Goal: Task Accomplishment & Management: Manage account settings

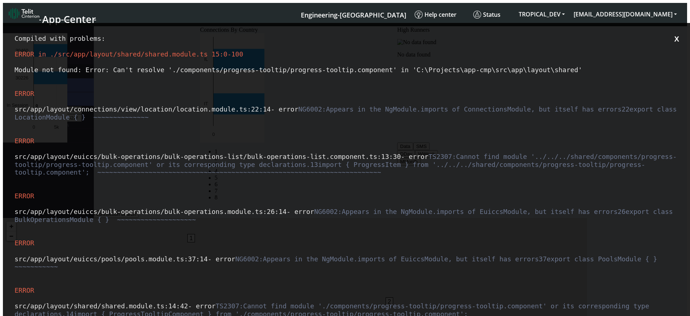
click at [678, 37] on button "X" at bounding box center [676, 39] width 9 height 9
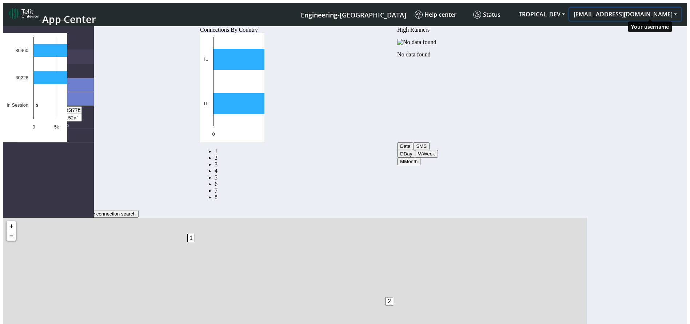
click at [655, 12] on button "[EMAIL_ADDRESS][DOMAIN_NAME]" at bounding box center [626, 14] width 112 height 13
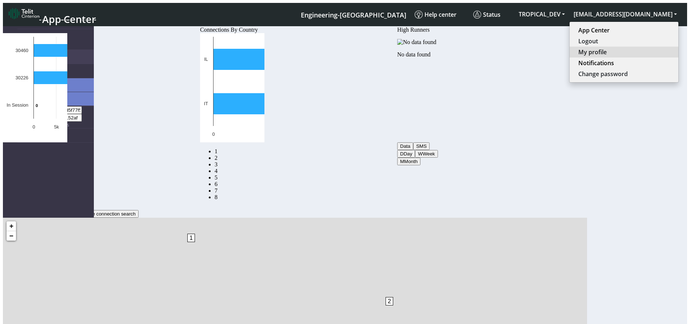
click at [639, 47] on button "My profile" at bounding box center [624, 52] width 109 height 11
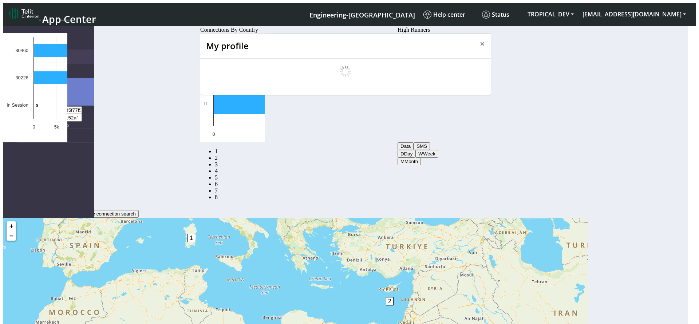
select select "en_US"
select select "5ea0823b1c5bd764010b9e0c"
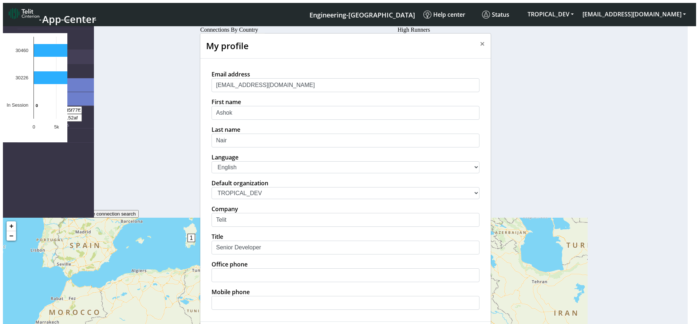
click at [277, 173] on select "中文 English Español" at bounding box center [345, 167] width 268 height 12
select select "es"
click at [211, 173] on select "中文 English Español" at bounding box center [345, 167] width 268 height 12
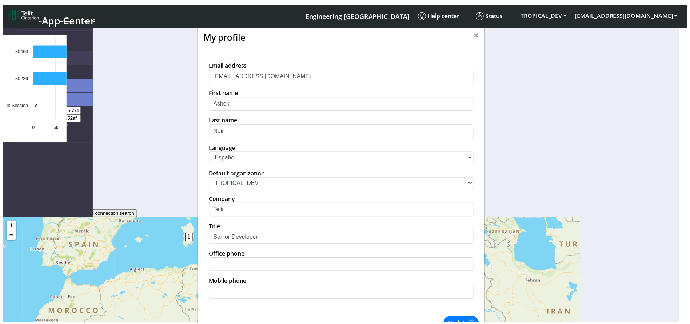
scroll to position [65, 0]
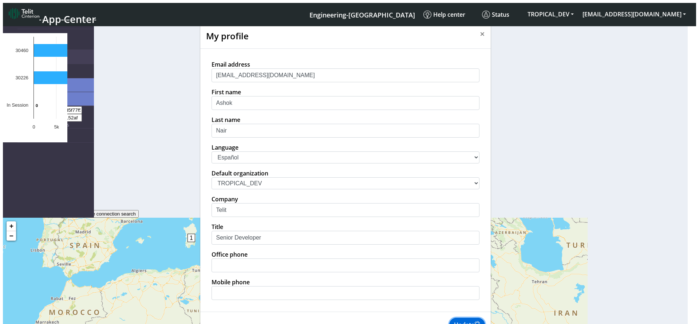
click at [462, 318] on button "Update" at bounding box center [467, 325] width 36 height 14
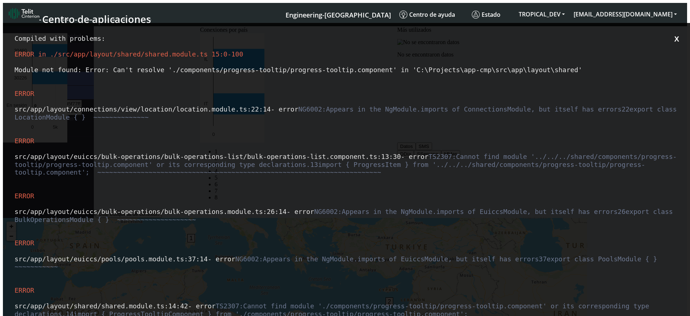
click at [677, 39] on button "X" at bounding box center [676, 39] width 9 height 9
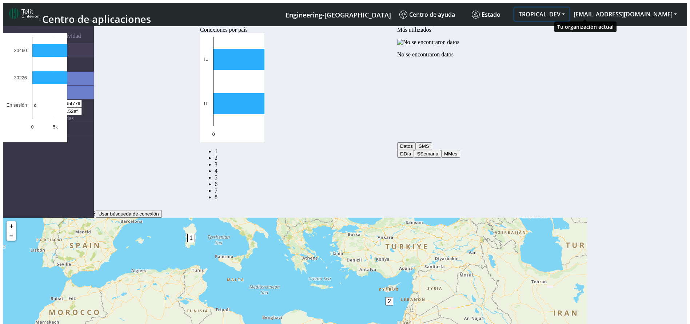
click at [570, 8] on button "TROPICAL_DEV" at bounding box center [542, 14] width 55 height 13
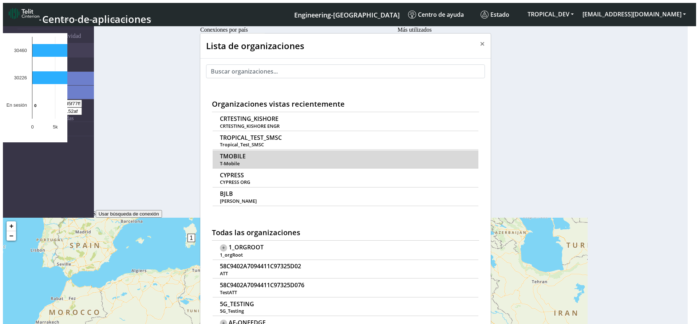
click at [225, 153] on span "TMOBILE" at bounding box center [233, 156] width 26 height 7
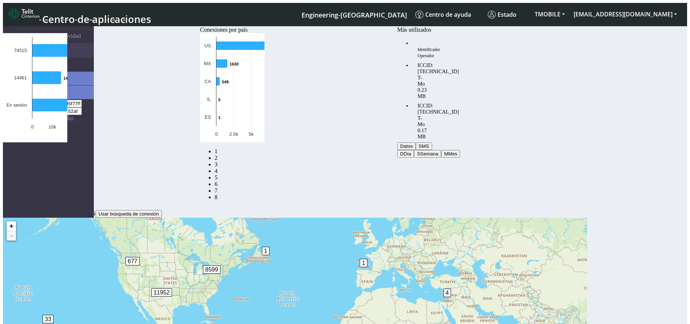
click at [20, 161] on link "2" at bounding box center [18, 158] width 3 height 6
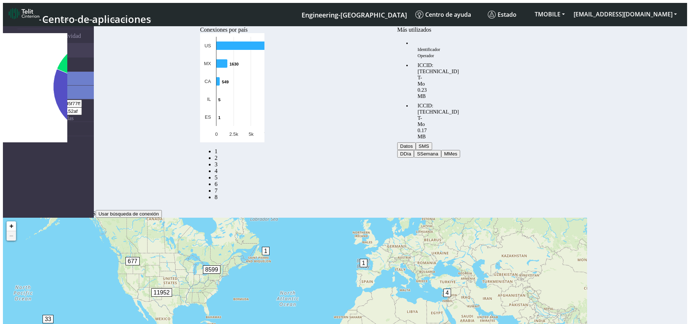
click at [218, 161] on link "2" at bounding box center [216, 158] width 3 height 6
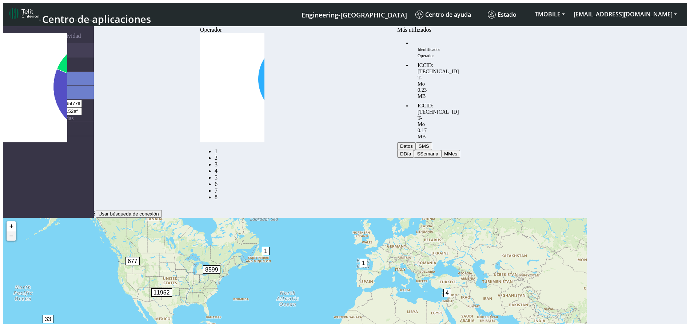
click at [218, 165] on link "3" at bounding box center [216, 164] width 3 height 6
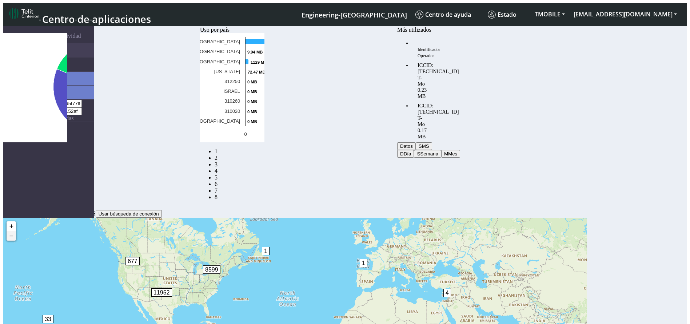
click at [218, 168] on link "4" at bounding box center [216, 171] width 3 height 6
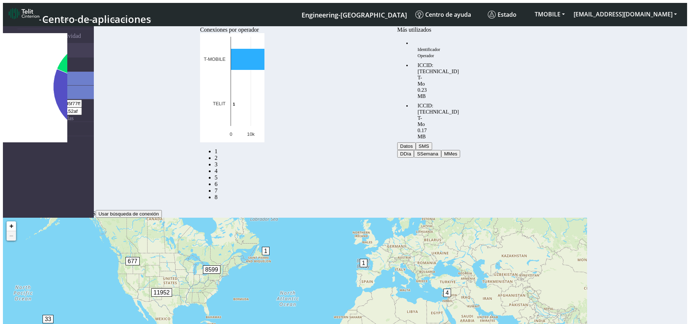
click at [218, 174] on link "5" at bounding box center [216, 177] width 3 height 6
click at [218, 181] on link "6" at bounding box center [216, 184] width 3 height 6
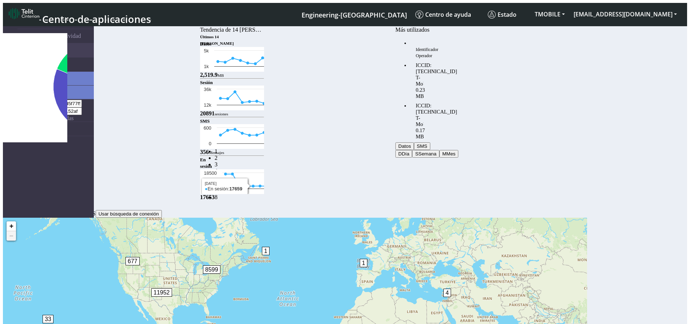
click at [218, 187] on link "7" at bounding box center [216, 190] width 3 height 6
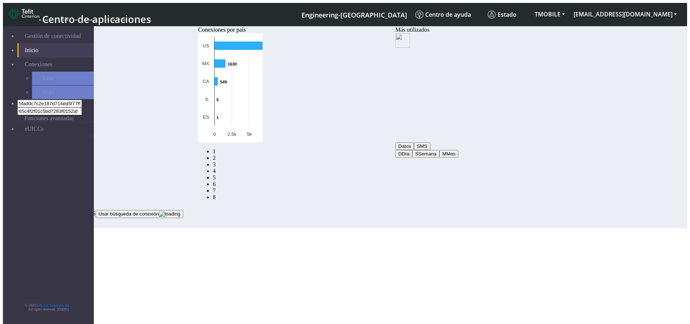
click at [216, 164] on link "3" at bounding box center [214, 164] width 3 height 6
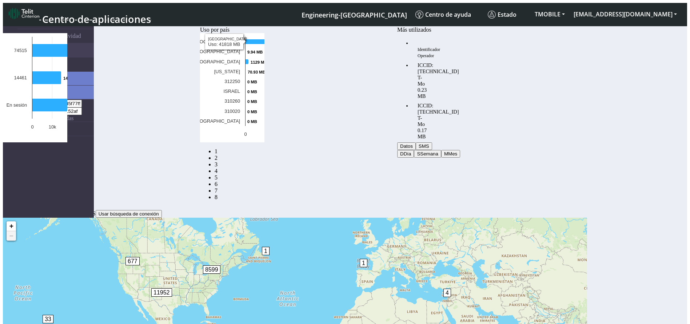
click at [218, 194] on link "8" at bounding box center [216, 197] width 3 height 6
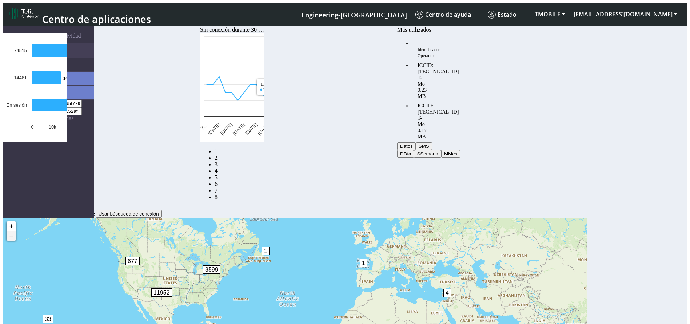
click at [218, 187] on link "7" at bounding box center [216, 190] width 3 height 6
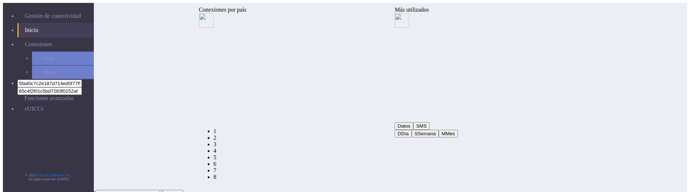
click at [217, 167] on link "7" at bounding box center [215, 170] width 3 height 6
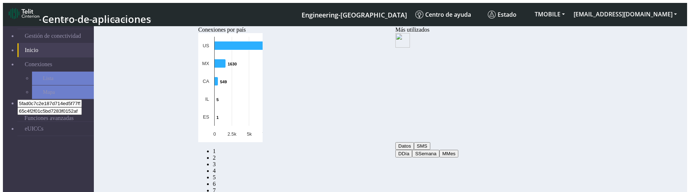
click at [216, 187] on link "7" at bounding box center [214, 190] width 3 height 6
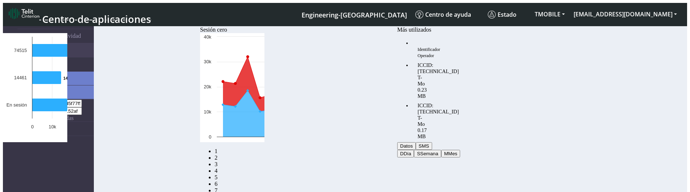
click at [218, 181] on link "6" at bounding box center [216, 184] width 3 height 6
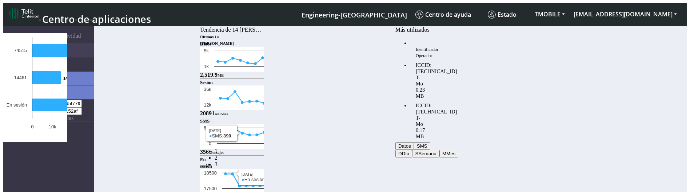
click at [218, 174] on link "5" at bounding box center [216, 177] width 3 height 6
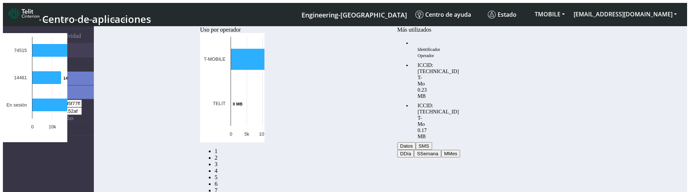
click at [218, 168] on link "4" at bounding box center [216, 171] width 3 height 6
